Goal: Task Accomplishment & Management: Complete application form

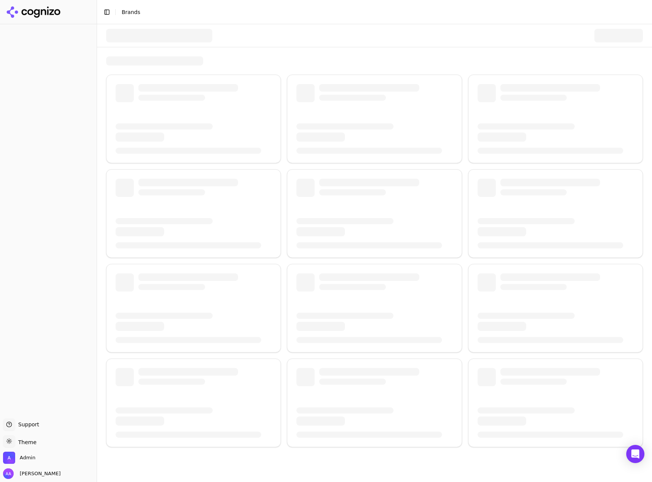
click at [132, 33] on div at bounding box center [159, 36] width 106 height 14
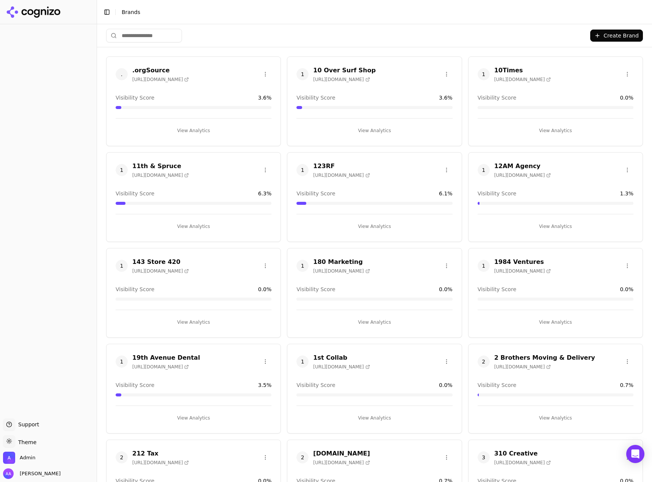
click at [127, 34] on input "search" at bounding box center [144, 36] width 76 height 14
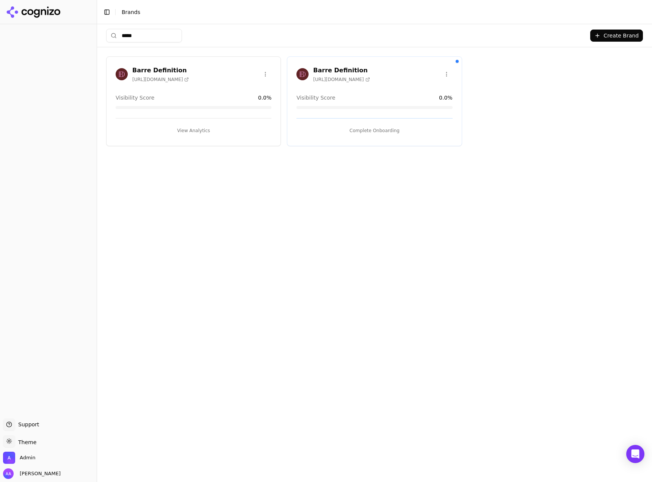
type input "*****"
click at [268, 70] on html "Support Support Toggle theme Theme Admin Alp Aysan Toggle Sidebar Brands ***** …" at bounding box center [326, 241] width 652 height 482
click at [255, 103] on div "Delete Brand" at bounding box center [247, 102] width 45 height 12
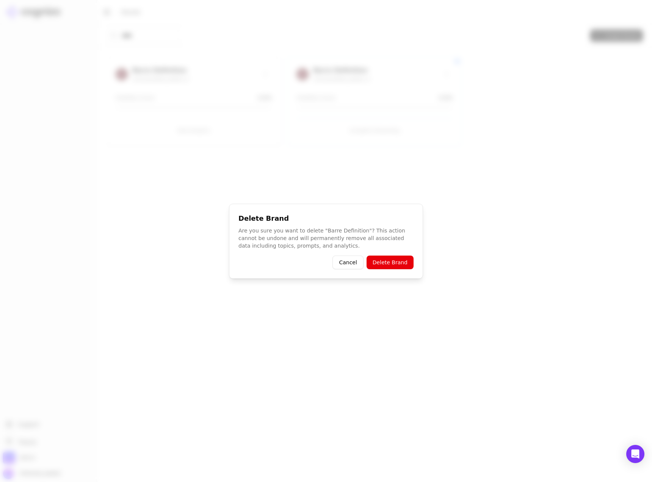
click at [377, 261] on button "Delete Brand" at bounding box center [389, 263] width 47 height 14
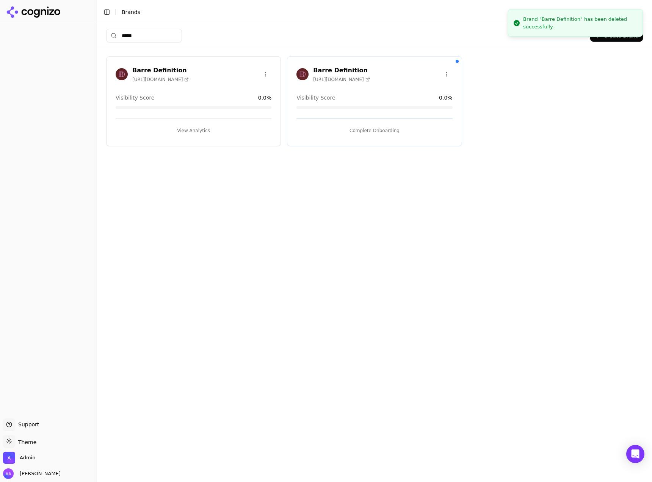
click at [336, 129] on button "Complete Onboarding" at bounding box center [374, 131] width 156 height 12
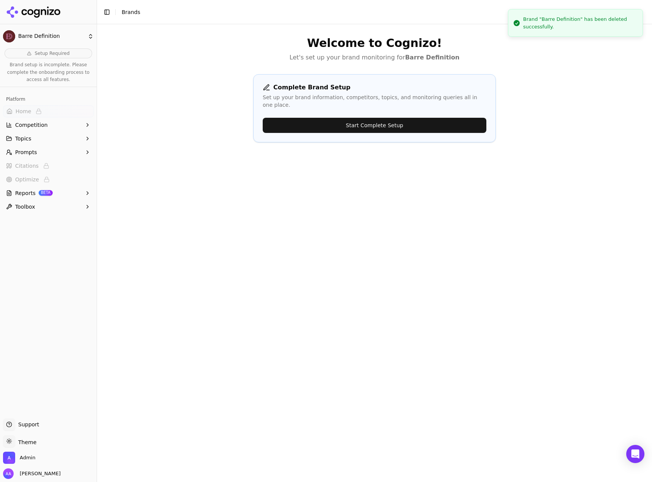
click at [390, 111] on div "Complete Brand Setup Set up your brand information, competitors, topics, and mo…" at bounding box center [374, 108] width 243 height 68
click at [392, 118] on button "Start Complete Setup" at bounding box center [375, 125] width 224 height 15
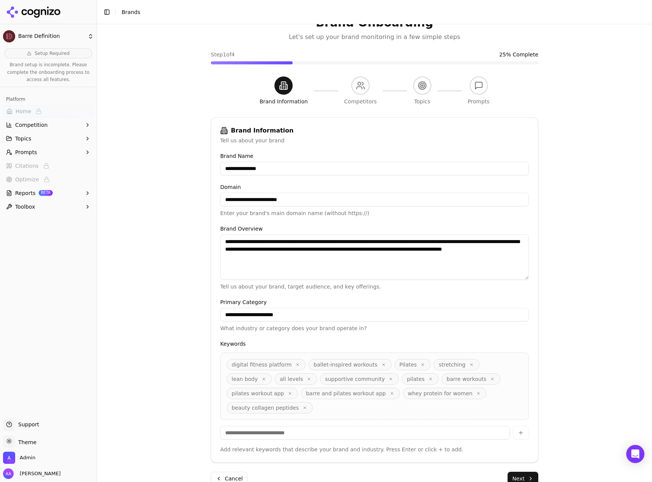
scroll to position [24, 0]
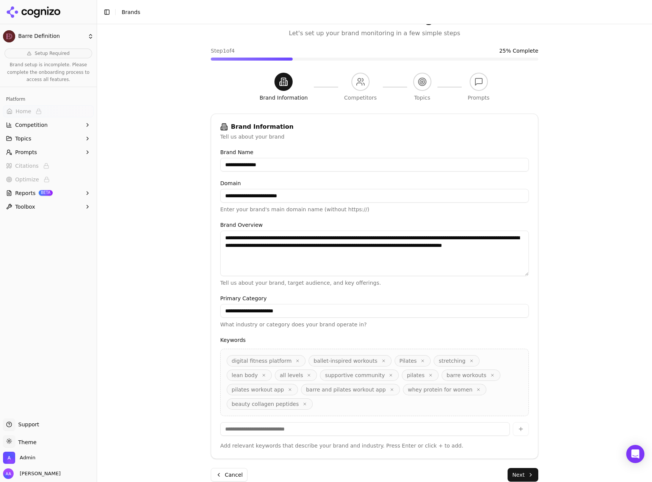
click at [523, 468] on button "Next" at bounding box center [522, 475] width 31 height 14
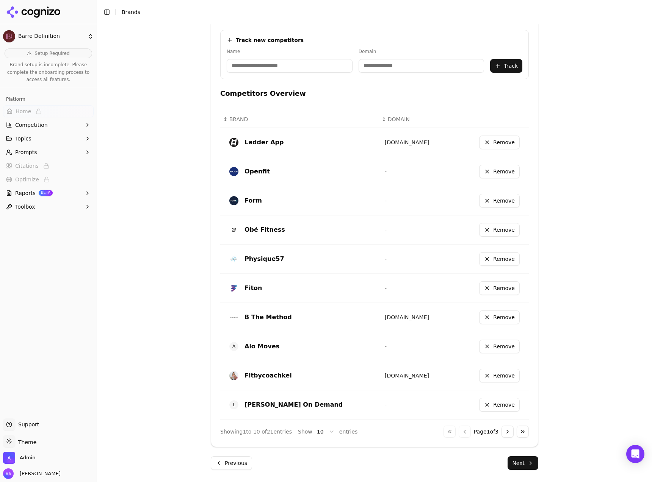
click at [522, 462] on button "Next" at bounding box center [522, 464] width 31 height 14
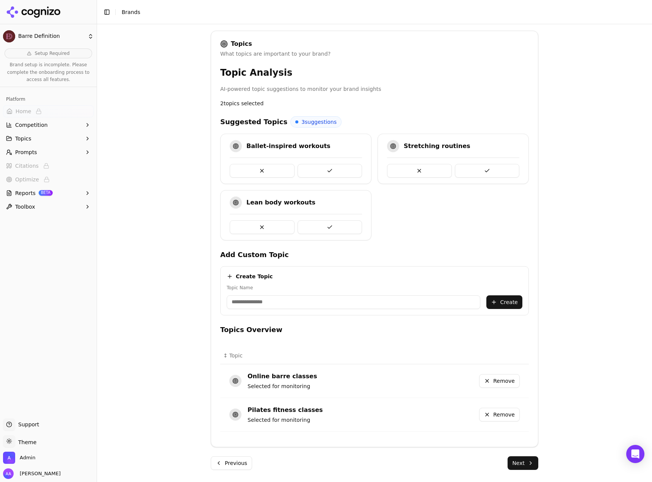
scroll to position [112, 0]
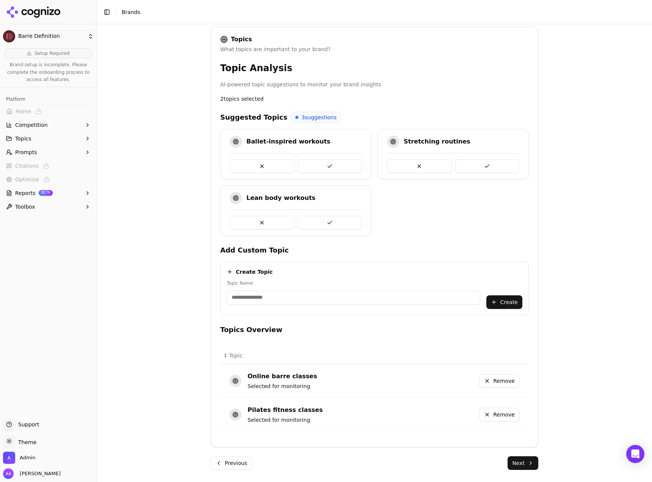
click at [188, 331] on div "Brand Onboarding Let's set up your brand monitoring in a few simple steps Step …" at bounding box center [374, 153] width 555 height 482
click at [521, 465] on button "Next" at bounding box center [522, 464] width 31 height 14
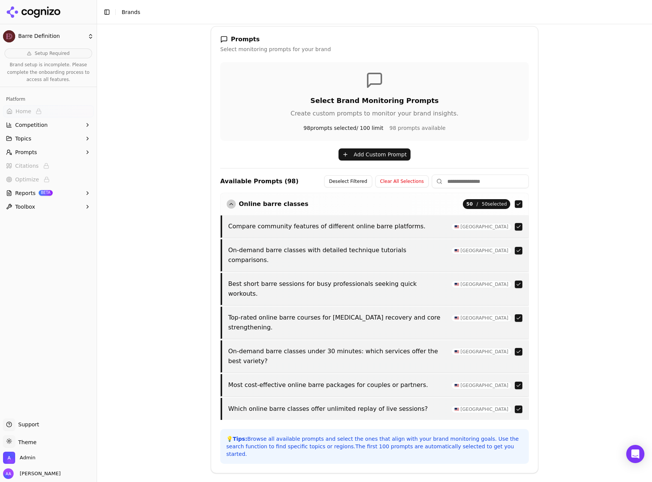
click at [277, 205] on button "Online barre classes" at bounding box center [267, 204] width 81 height 9
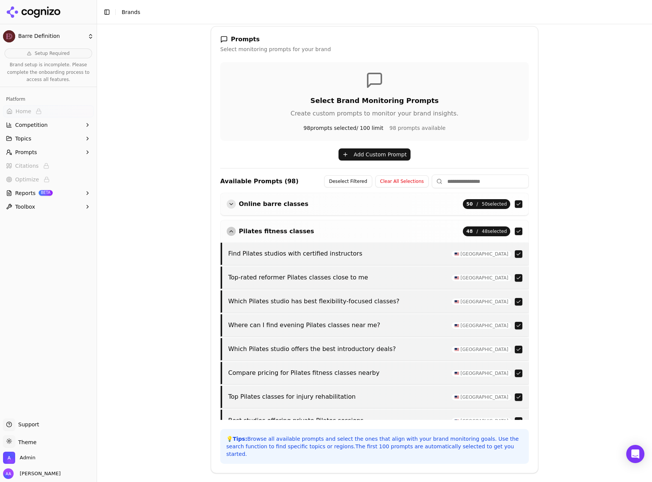
click at [275, 232] on button "Pilates fitness classes" at bounding box center [271, 231] width 88 height 9
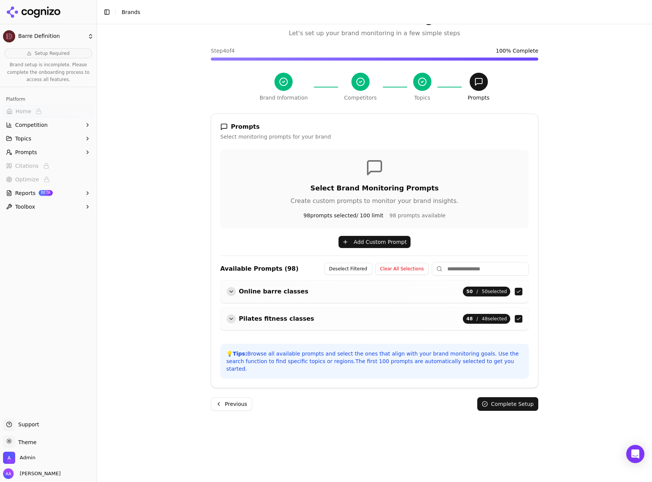
scroll to position [24, 0]
click at [233, 398] on button "Previous" at bounding box center [231, 405] width 41 height 14
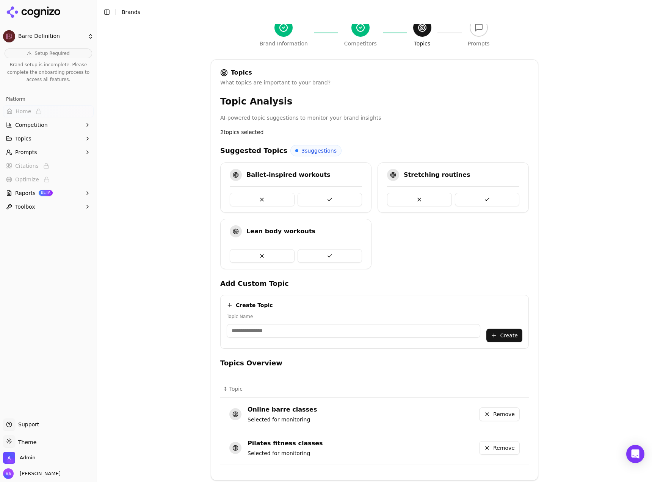
scroll to position [112, 0]
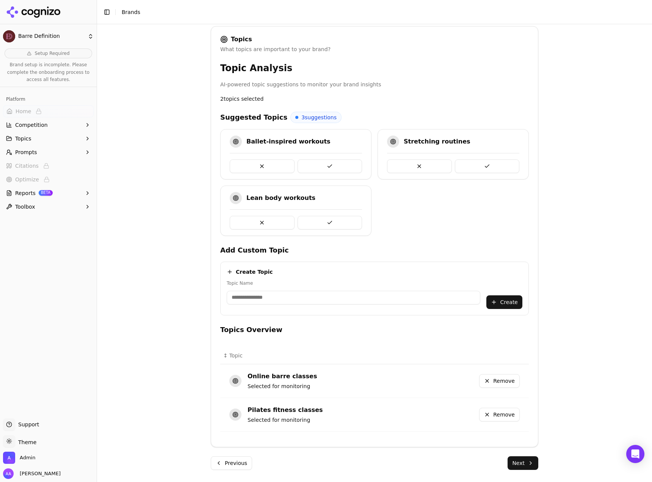
click at [527, 463] on button "Next" at bounding box center [522, 464] width 31 height 14
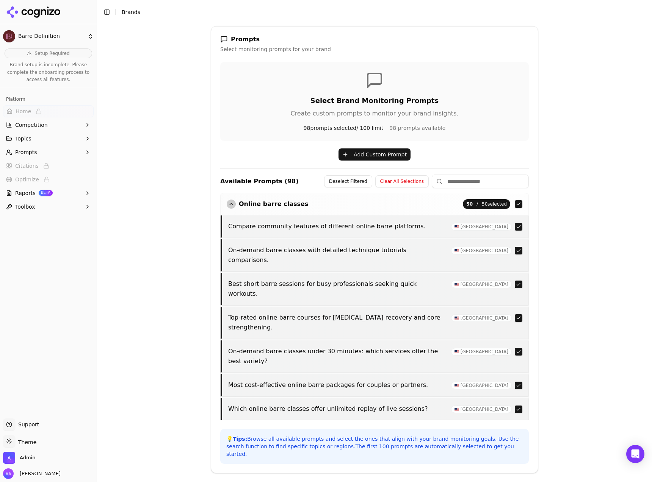
click at [231, 482] on button "Previous" at bounding box center [231, 490] width 41 height 14
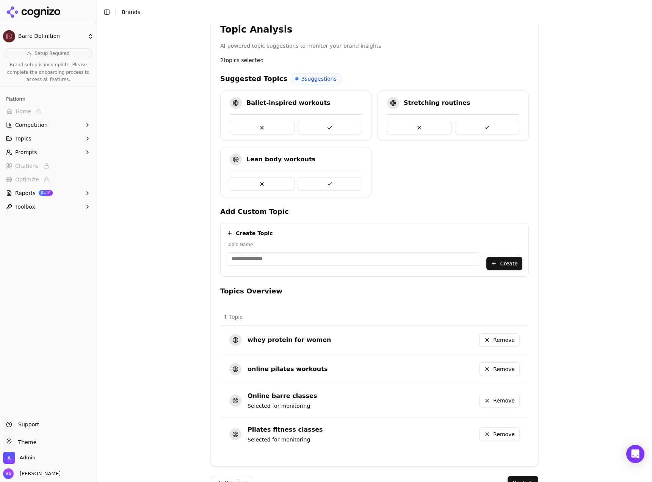
scroll to position [170, 0]
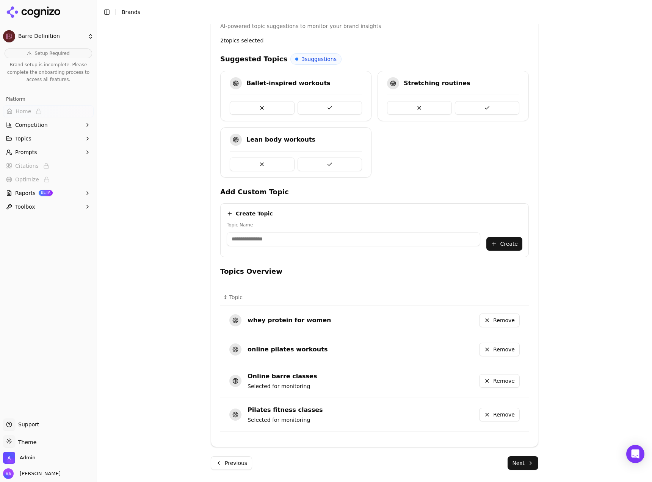
click at [516, 458] on button "Next" at bounding box center [522, 464] width 31 height 14
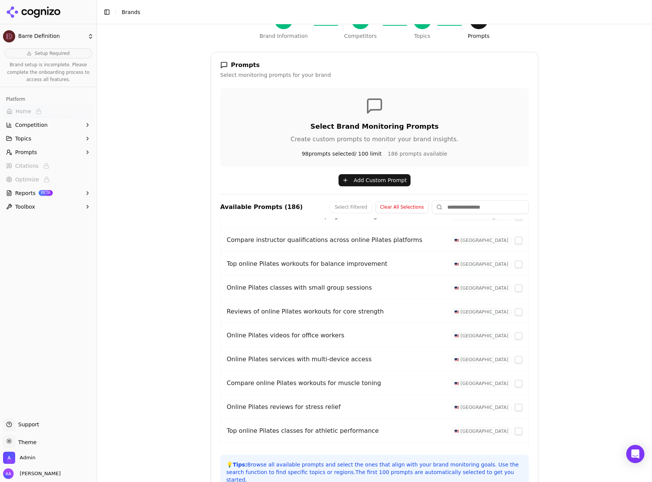
scroll to position [130, 0]
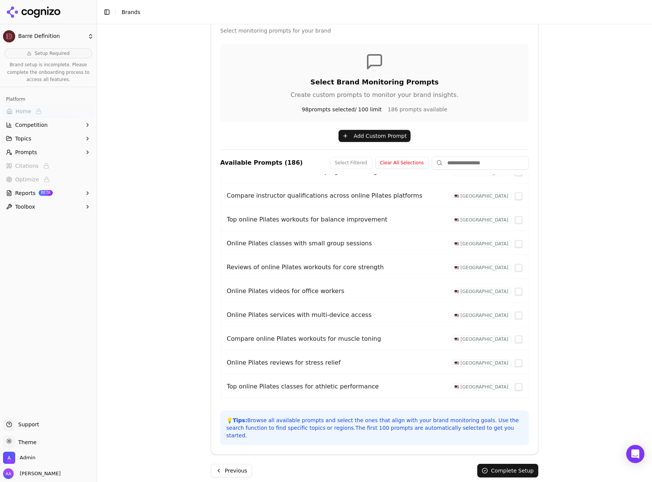
click at [232, 464] on button "Previous" at bounding box center [231, 471] width 41 height 14
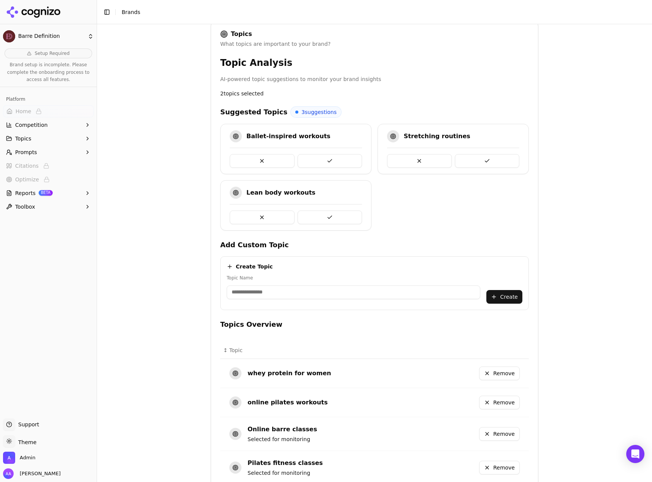
scroll to position [170, 0]
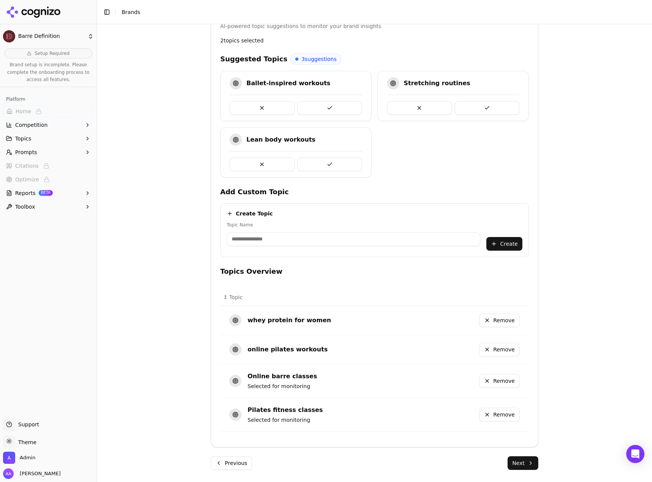
click at [366, 266] on div "Suggested Topics 3 suggestions Ballet-inspired workouts Stretching routines Lea…" at bounding box center [374, 245] width 308 height 385
click at [351, 272] on h4 "Topics Overview" at bounding box center [374, 271] width 308 height 11
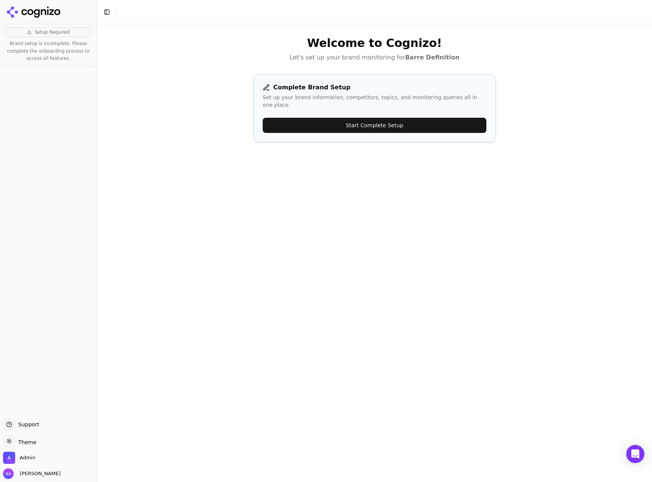
click at [308, 124] on button "Start Complete Setup" at bounding box center [375, 125] width 224 height 15
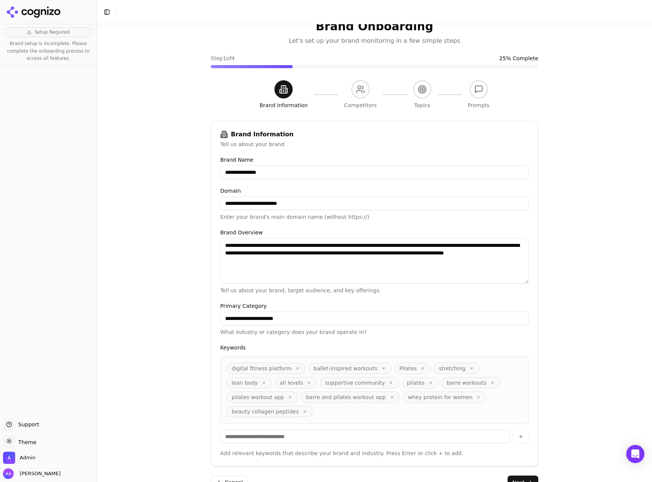
scroll to position [24, 0]
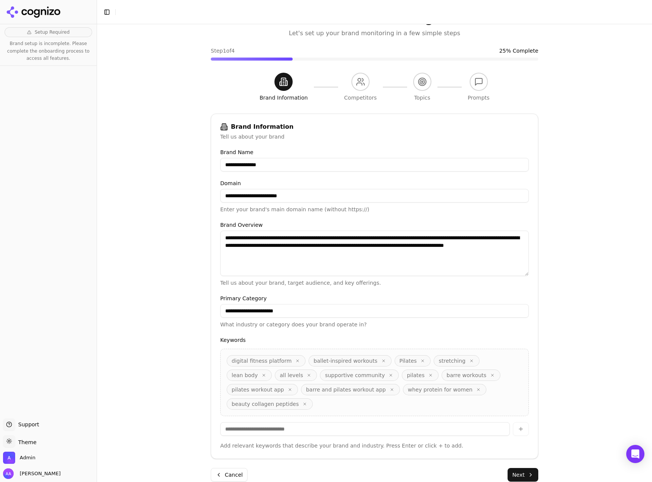
click at [528, 468] on button "Next" at bounding box center [522, 475] width 31 height 14
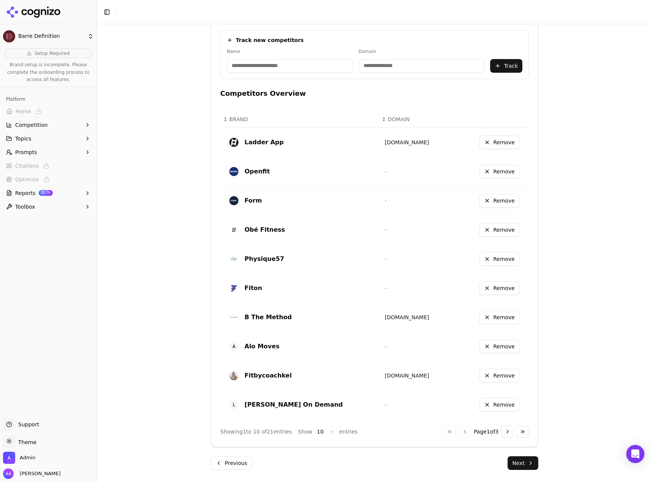
click at [523, 457] on button "Next" at bounding box center [522, 464] width 31 height 14
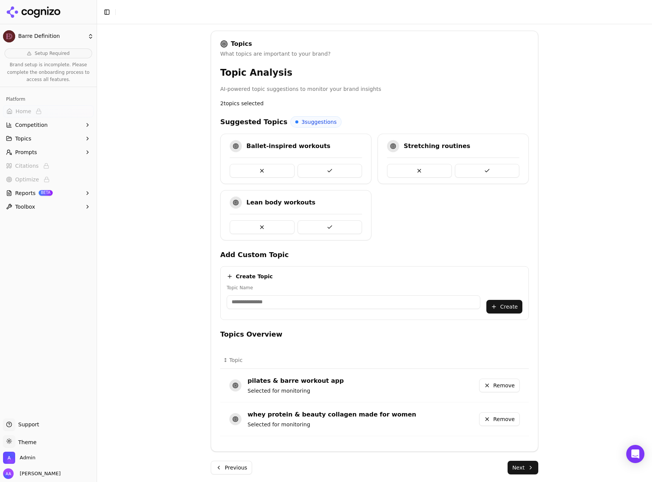
scroll to position [112, 0]
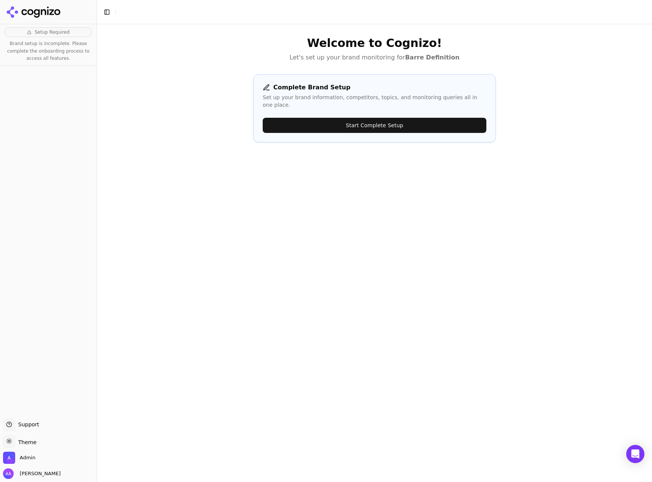
click at [387, 118] on button "Start Complete Setup" at bounding box center [375, 125] width 224 height 15
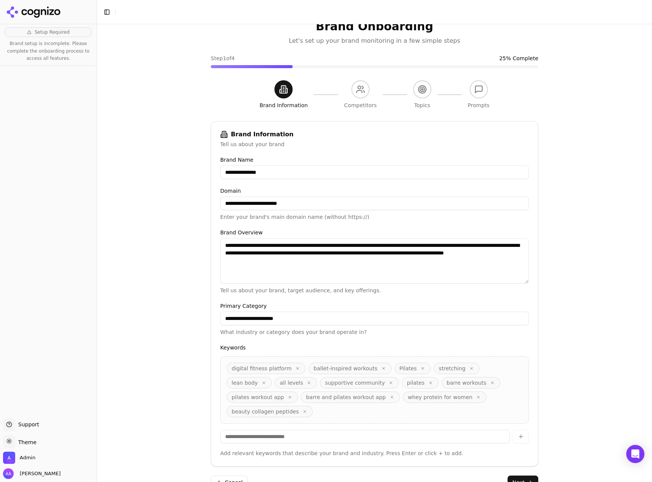
scroll to position [24, 0]
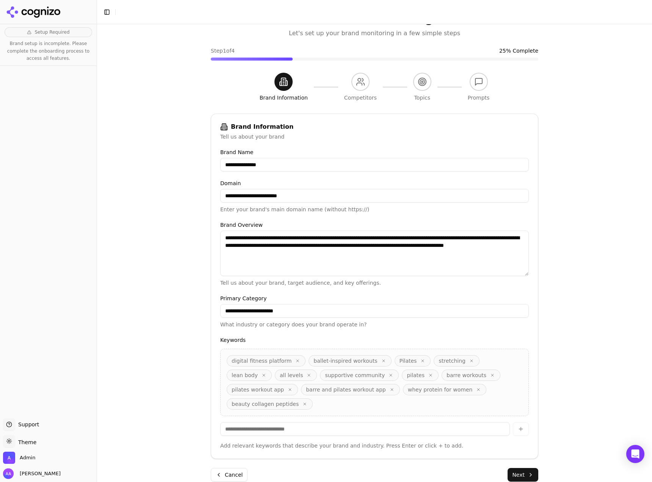
click at [516, 468] on button "Next" at bounding box center [522, 475] width 31 height 14
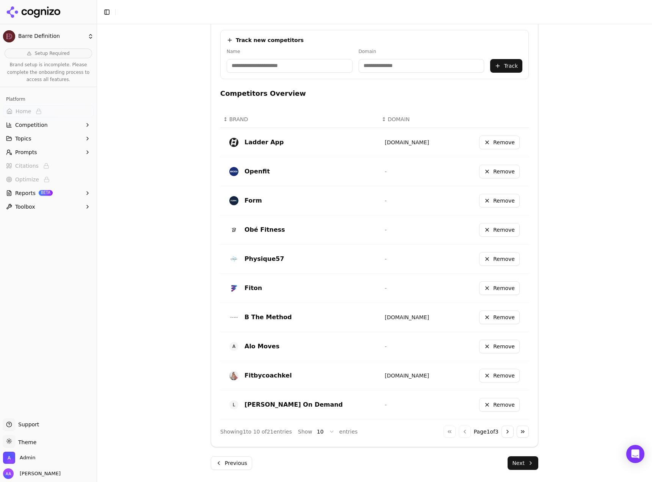
click at [521, 468] on button "Next" at bounding box center [522, 464] width 31 height 14
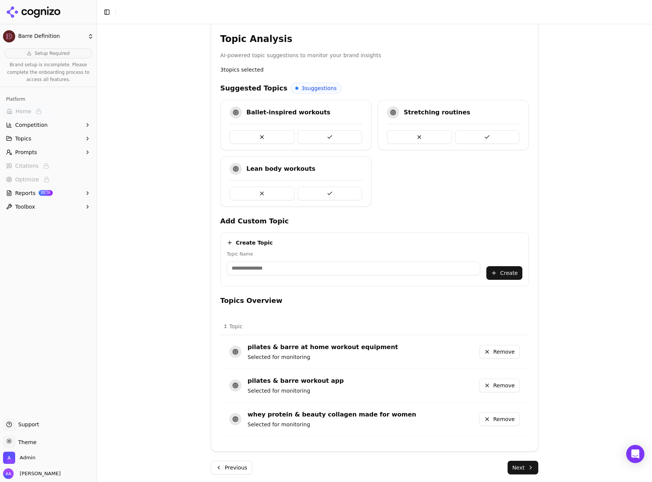
scroll to position [146, 0]
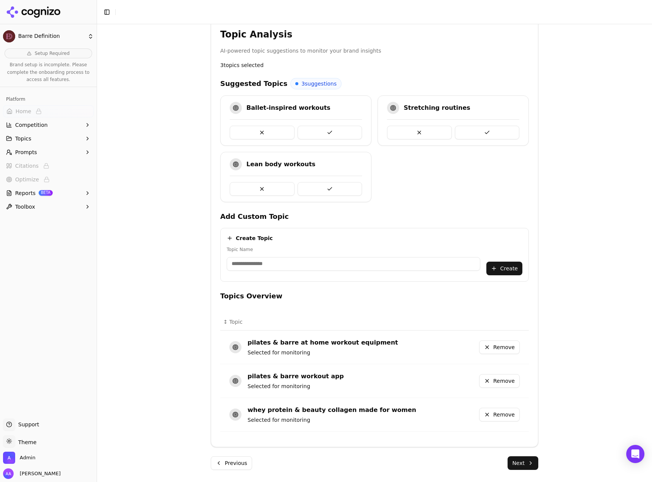
click at [238, 465] on button "Previous" at bounding box center [231, 464] width 41 height 14
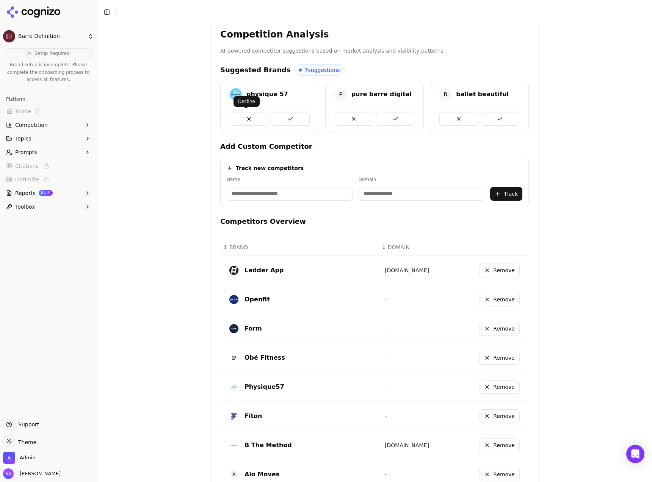
click at [250, 114] on button at bounding box center [249, 119] width 38 height 14
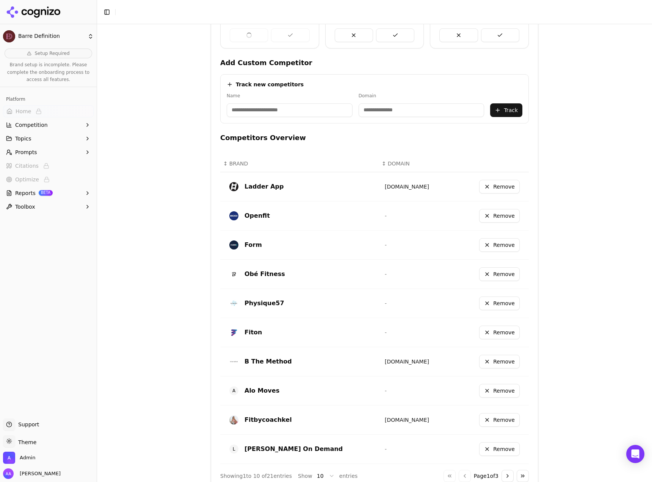
scroll to position [274, 0]
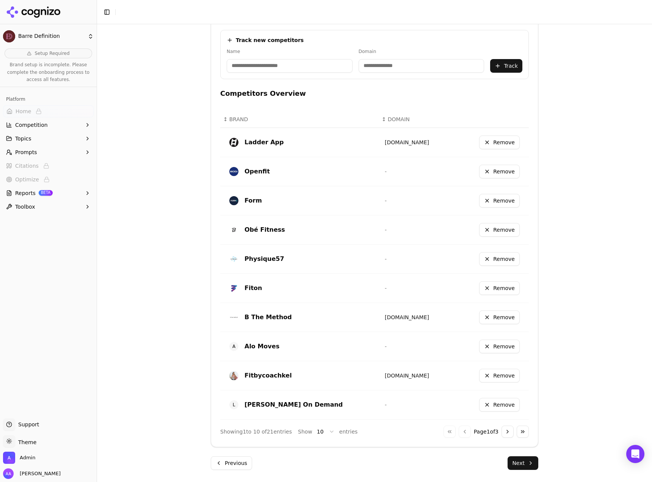
click at [520, 466] on button "Next" at bounding box center [522, 464] width 31 height 14
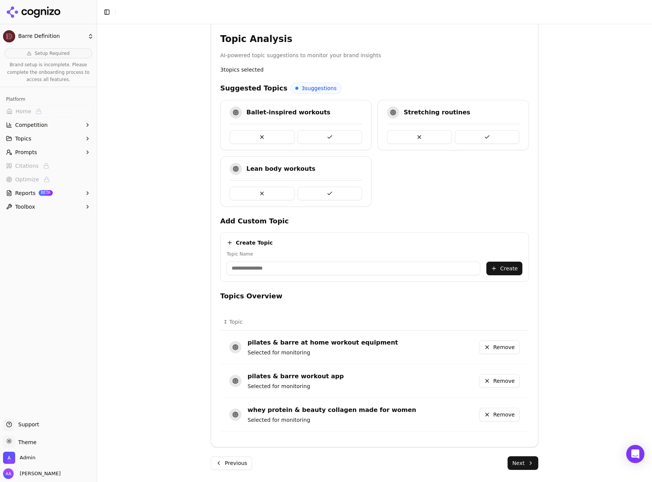
scroll to position [146, 0]
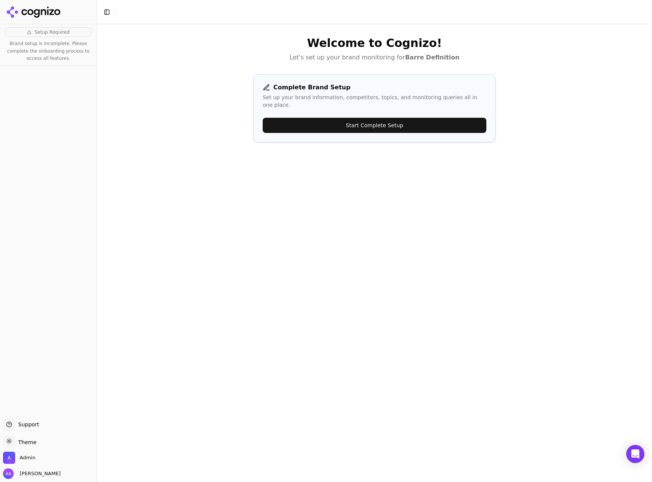
click at [350, 118] on button "Start Complete Setup" at bounding box center [375, 125] width 224 height 15
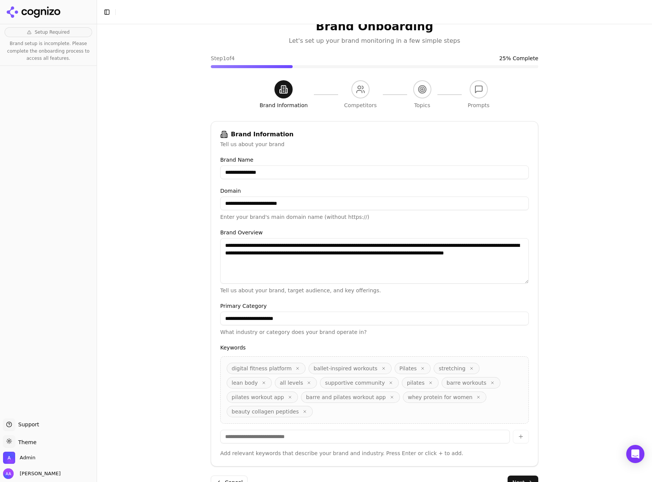
scroll to position [24, 0]
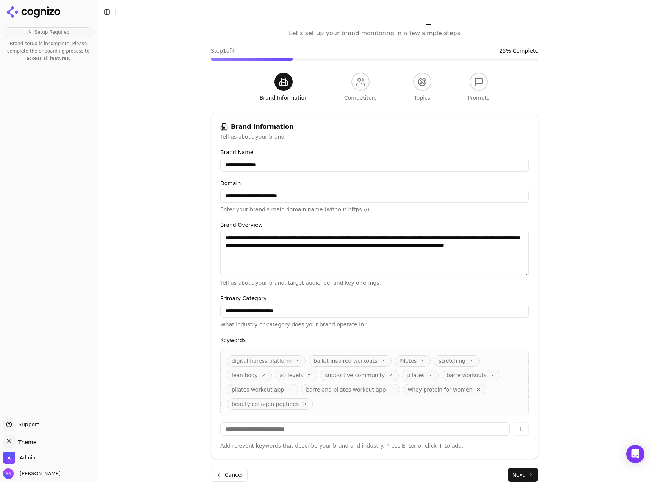
click at [527, 468] on button "Next" at bounding box center [522, 475] width 31 height 14
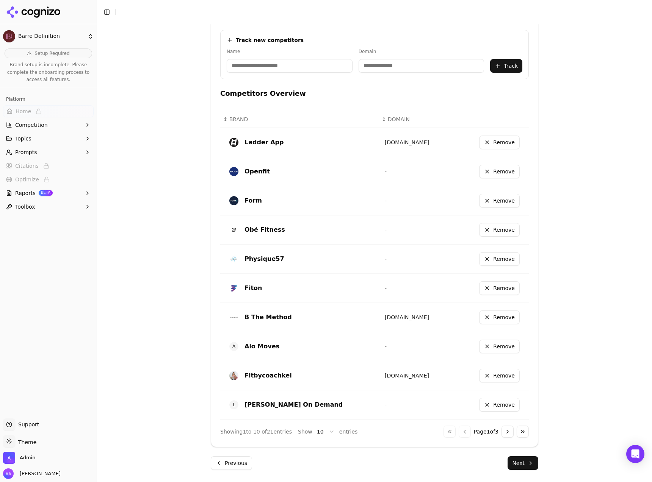
click at [528, 460] on button "Next" at bounding box center [522, 464] width 31 height 14
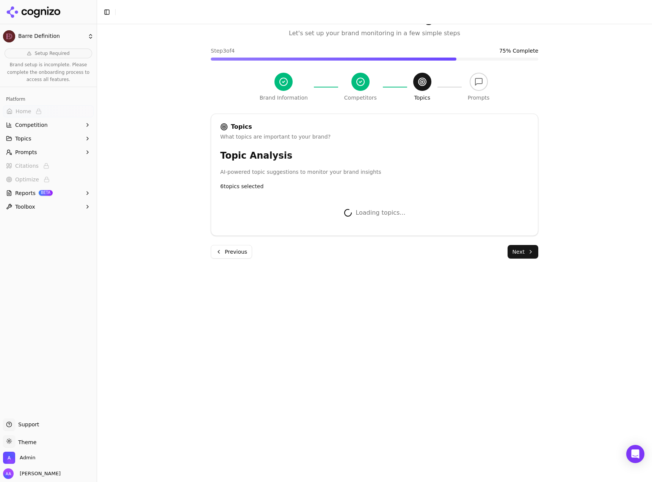
scroll to position [194, 0]
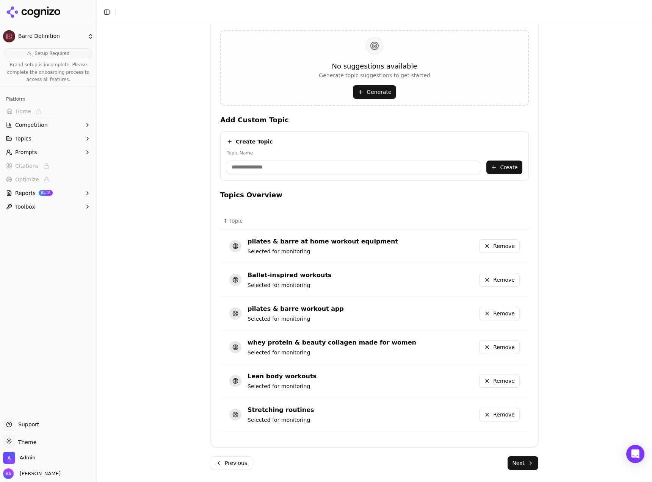
click at [346, 209] on div "↕ Topic pilates & barre at home workout equipment Selected for monitoring Remov…" at bounding box center [374, 323] width 308 height 232
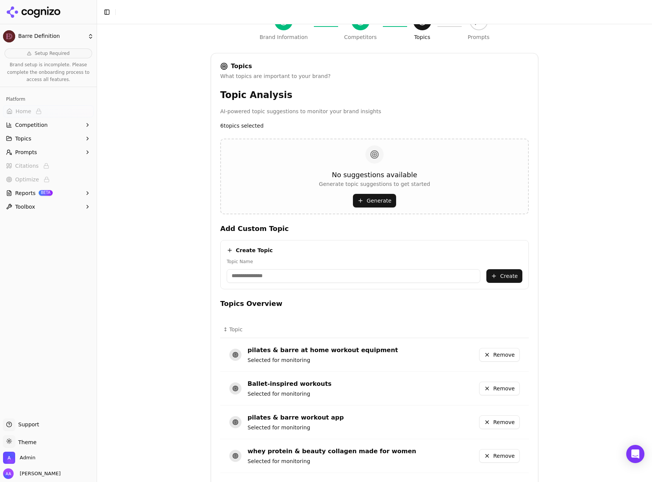
scroll to position [0, 0]
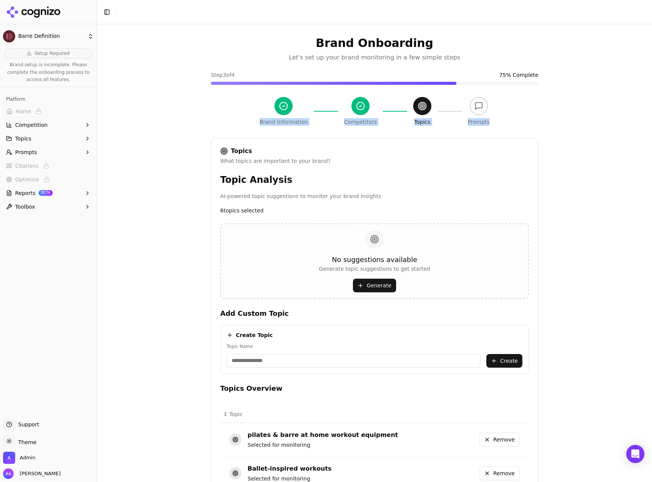
drag, startPoint x: 254, startPoint y: 111, endPoint x: 513, endPoint y: 121, distance: 259.4
click at [513, 121] on div "Brand Information Competitors Topics Prompts" at bounding box center [374, 111] width 327 height 29
drag, startPoint x: 526, startPoint y: 124, endPoint x: 170, endPoint y: 69, distance: 360.0
click at [170, 69] on div "Brand Onboarding Let's set up your brand monitoring in a few simple steps Step …" at bounding box center [374, 265] width 555 height 482
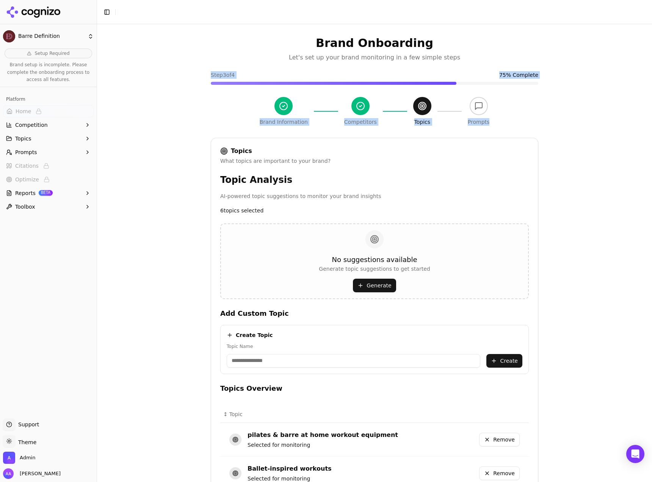
click at [170, 70] on div "Brand Onboarding Let's set up your brand monitoring in a few simple steps Step …" at bounding box center [374, 265] width 555 height 482
drag, startPoint x: 171, startPoint y: 67, endPoint x: 517, endPoint y: 140, distance: 353.2
click at [517, 141] on div "Brand Onboarding Let's set up your brand monitoring in a few simple steps Step …" at bounding box center [374, 265] width 555 height 482
drag, startPoint x: 515, startPoint y: 131, endPoint x: 499, endPoint y: 136, distance: 17.0
click at [515, 131] on div "Brand Onboarding Let's set up your brand monitoring in a few simple steps Step …" at bounding box center [375, 350] width 340 height 652
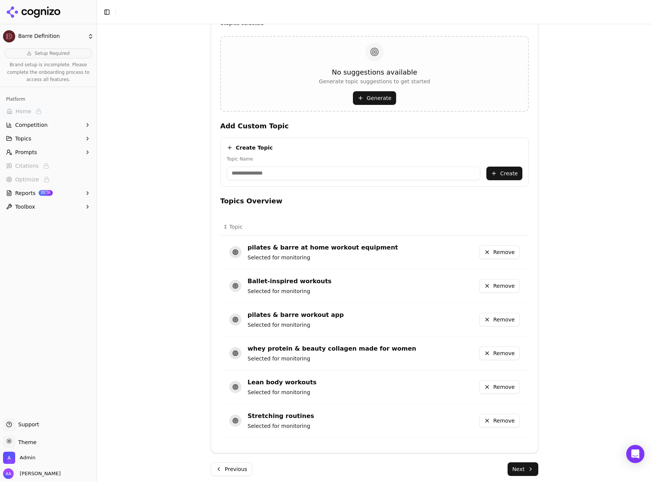
scroll to position [194, 0]
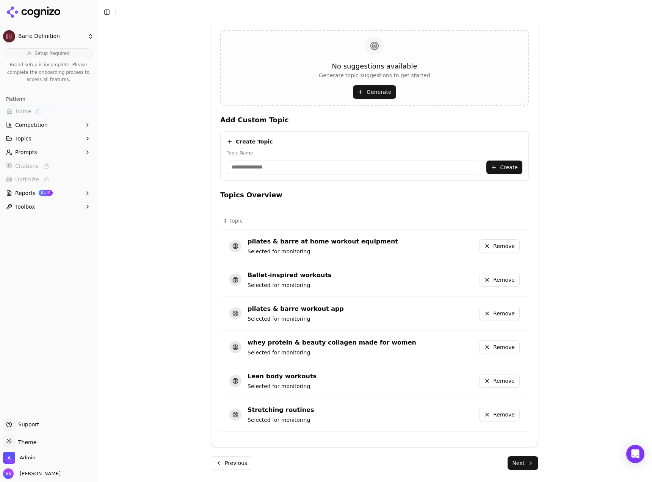
click at [563, 429] on div "Brand Onboarding Let's set up your brand monitoring in a few simple steps Step …" at bounding box center [374, 253] width 555 height 458
click at [525, 458] on button "Next" at bounding box center [522, 464] width 31 height 14
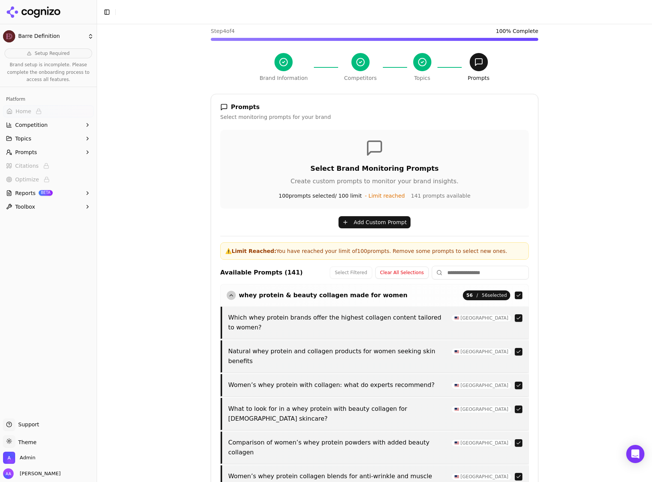
scroll to position [154, 0]
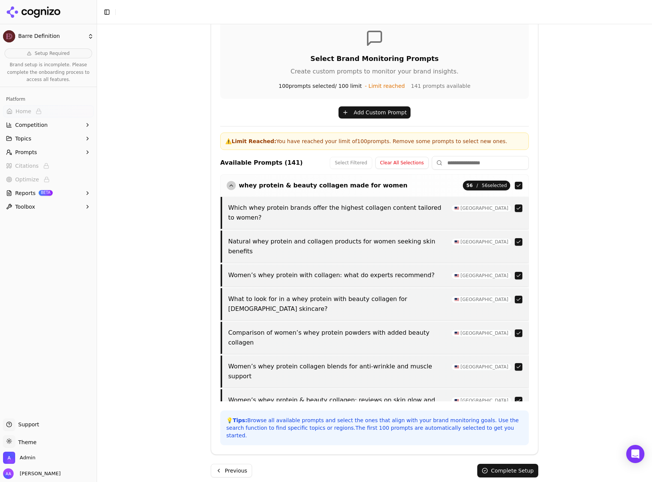
click at [44, 9] on icon at bounding box center [43, 12] width 5 height 6
